Goal: Transaction & Acquisition: Purchase product/service

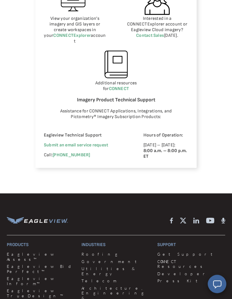
scroll to position [437, 0]
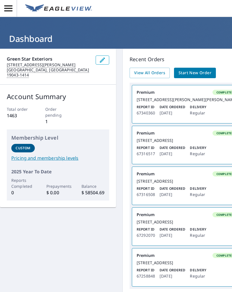
click at [195, 68] on link "Start New Order" at bounding box center [195, 73] width 42 height 10
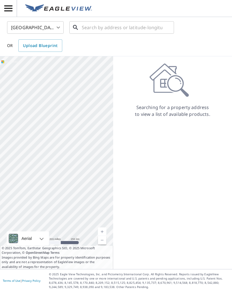
click at [142, 30] on input "text" at bounding box center [122, 28] width 81 height 16
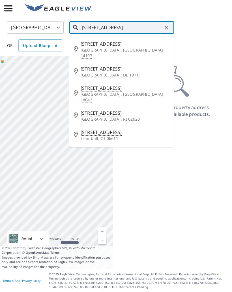
click at [99, 72] on p "[GEOGRAPHIC_DATA], DE 19711" at bounding box center [125, 75] width 89 height 6
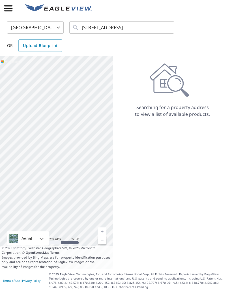
type input "[STREET_ADDRESS][PERSON_NAME]"
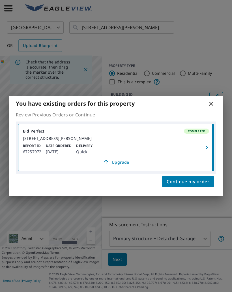
click at [194, 183] on span "Continue my order" at bounding box center [188, 182] width 43 height 8
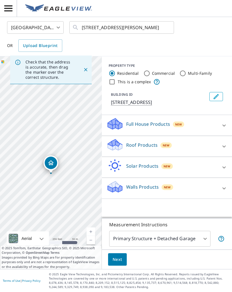
click at [149, 148] on p "Roof Products" at bounding box center [141, 145] width 31 height 7
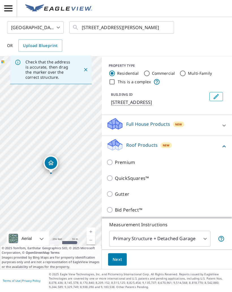
click at [113, 163] on input "Premium" at bounding box center [110, 162] width 8 height 7
checkbox input "true"
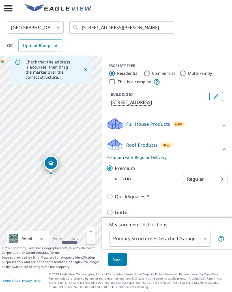
click at [163, 263] on body "GB GB [GEOGRAPHIC_DATA] US ​ [STREET_ADDRESS] ​ OR Upload Blueprint Check that …" at bounding box center [116, 146] width 232 height 292
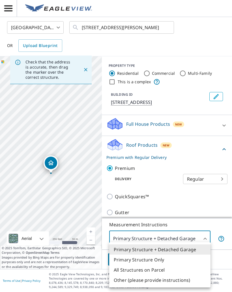
click at [166, 259] on li "Primary Structure Only" at bounding box center [159, 260] width 101 height 10
type input "2"
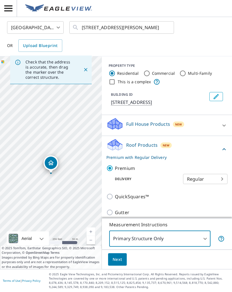
click at [122, 263] on span "Next" at bounding box center [118, 259] width 10 height 7
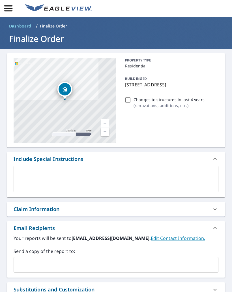
click at [131, 99] on input "Changes to structures in last 4 years ( renovations, additions, etc. )" at bounding box center [128, 100] width 7 height 7
checkbox input "true"
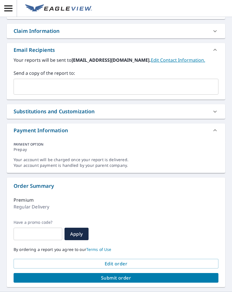
click at [125, 280] on span "Submit order" at bounding box center [116, 278] width 196 height 6
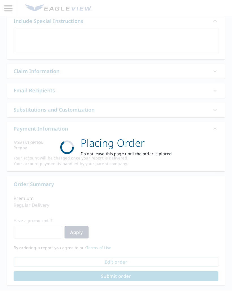
scroll to position [136, 0]
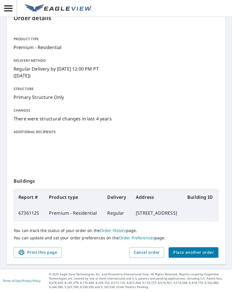
scroll to position [37, 0]
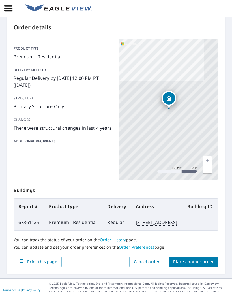
click at [196, 265] on span "Place another order" at bounding box center [193, 261] width 41 height 7
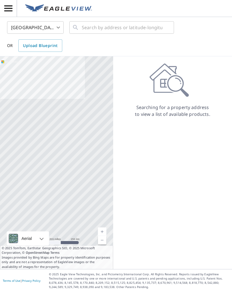
click at [117, 269] on div "Searching for a property address to view a list of available products." at bounding box center [172, 162] width 119 height 213
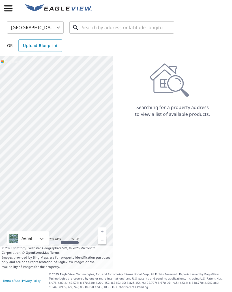
click at [152, 30] on input "text" at bounding box center [122, 28] width 81 height 16
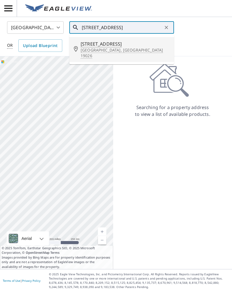
click at [108, 49] on p "Drexel Hill, PA 19026" at bounding box center [125, 52] width 89 height 11
type input "3437 Albemarle Ave Drexel Hill, PA 19026"
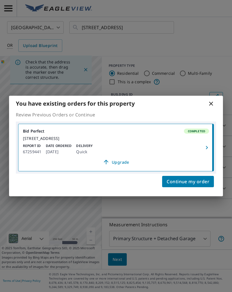
click at [186, 186] on span "Continue my order" at bounding box center [188, 182] width 43 height 8
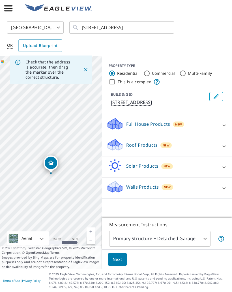
click at [147, 148] on p "Roof Products" at bounding box center [141, 145] width 31 height 7
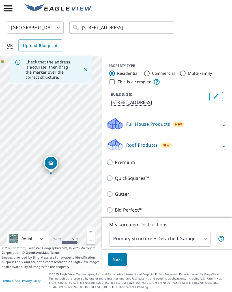
click at [111, 163] on input "Premium" at bounding box center [110, 162] width 8 height 7
checkbox input "true"
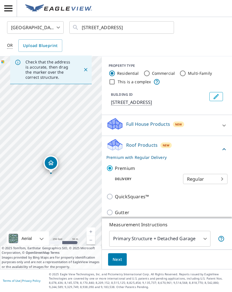
click at [151, 261] on body "GB GB United States US ​ 3437 Albemarle Ave Drexel Hill, PA 19026 ​ OR Upload B…" at bounding box center [116, 146] width 232 height 292
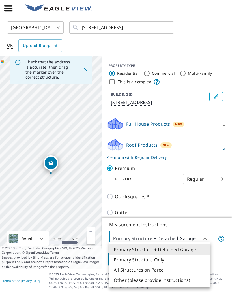
click at [164, 261] on li "Primary Structure Only" at bounding box center [159, 260] width 101 height 10
type input "2"
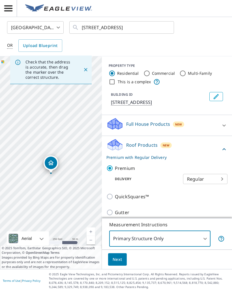
click at [123, 266] on button "Next" at bounding box center [117, 259] width 19 height 13
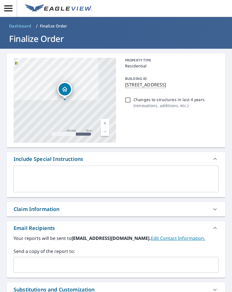
click at [130, 103] on input "Changes to structures in last 4 years ( renovations, additions, etc. )" at bounding box center [128, 100] width 7 height 7
checkbox input "true"
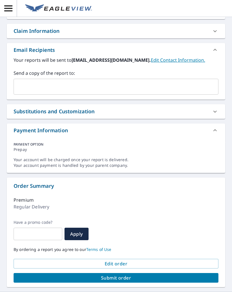
click at [133, 278] on span "Submit order" at bounding box center [116, 278] width 196 height 6
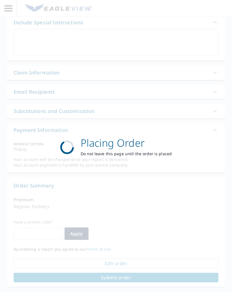
scroll to position [136, 0]
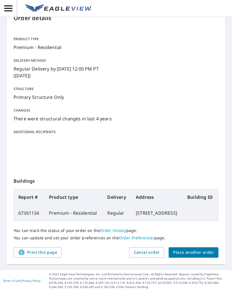
scroll to position [37, 0]
